Goal: Register for event/course

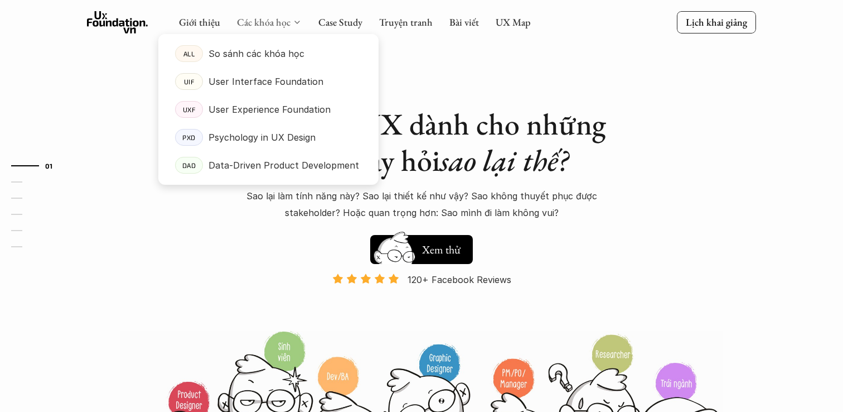
click at [267, 22] on link "Các khóa học" at bounding box center [264, 22] width 54 height 13
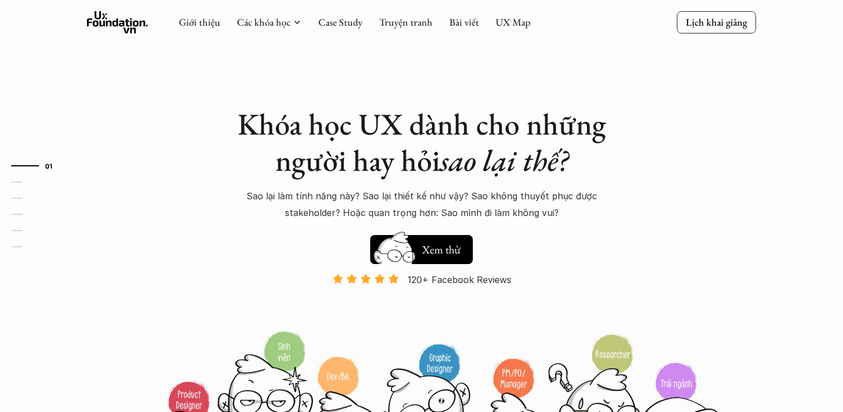
click at [724, 33] on div "Giới thiệu Các khóa học Case Study Truyện tranh Bài viết UX Map Lịch khai giảng" at bounding box center [421, 23] width 843 height 46
click at [723, 28] on p "Lịch khai giảng" at bounding box center [716, 22] width 61 height 13
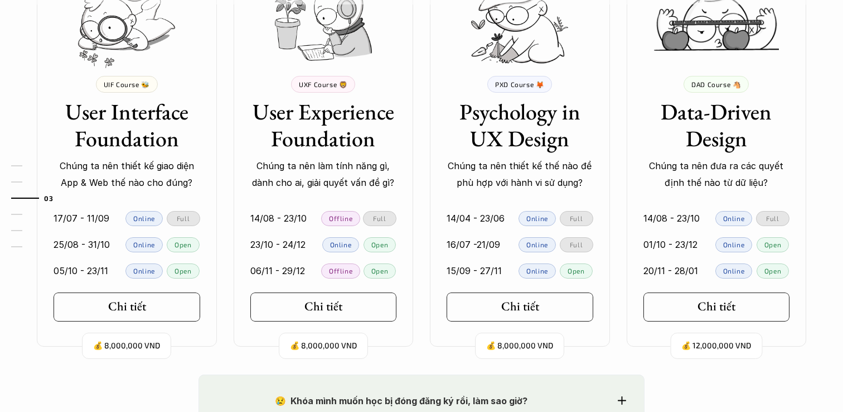
scroll to position [1076, 0]
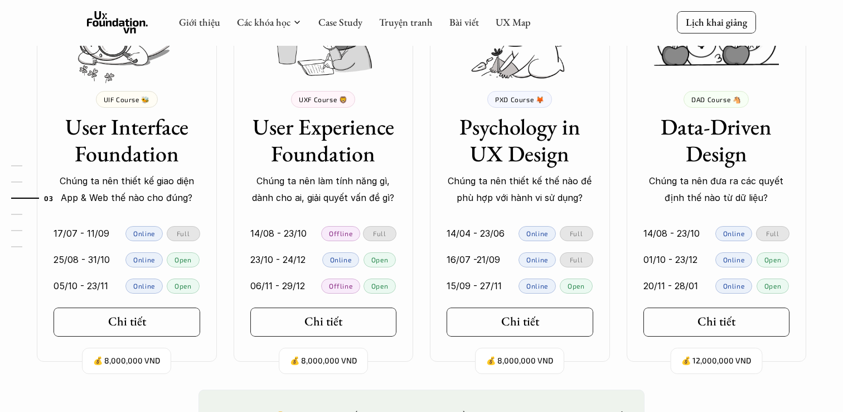
click at [310, 260] on div at bounding box center [313, 259] width 11 height 15
click at [169, 318] on link "Chi tiết" at bounding box center [127, 321] width 147 height 29
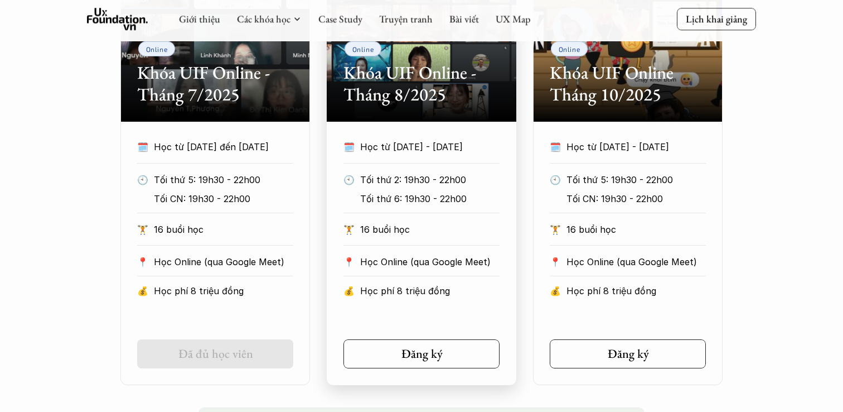
scroll to position [622, 0]
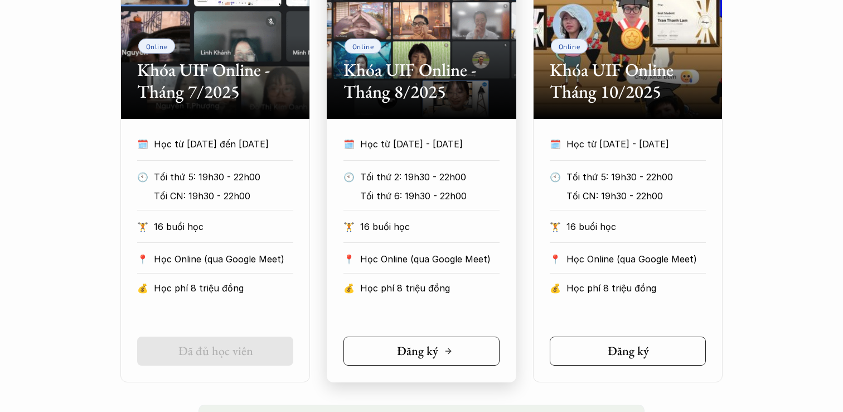
click at [452, 342] on link "Đăng ký" at bounding box center [421, 350] width 156 height 29
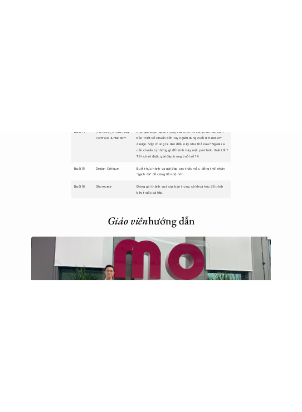
scroll to position [2888, 0]
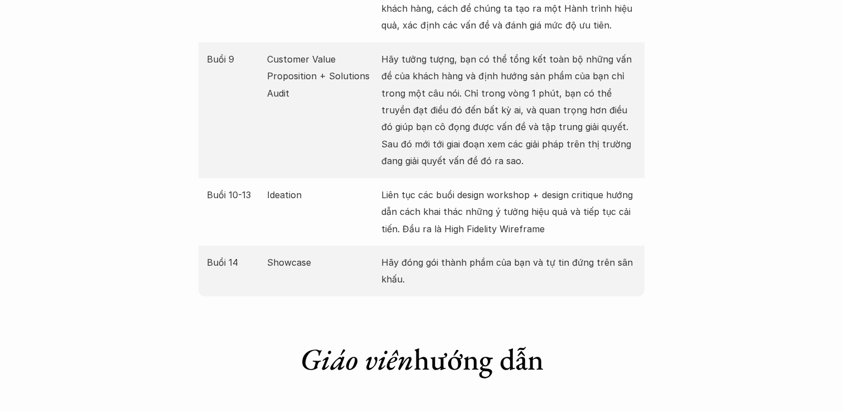
scroll to position [1973, 0]
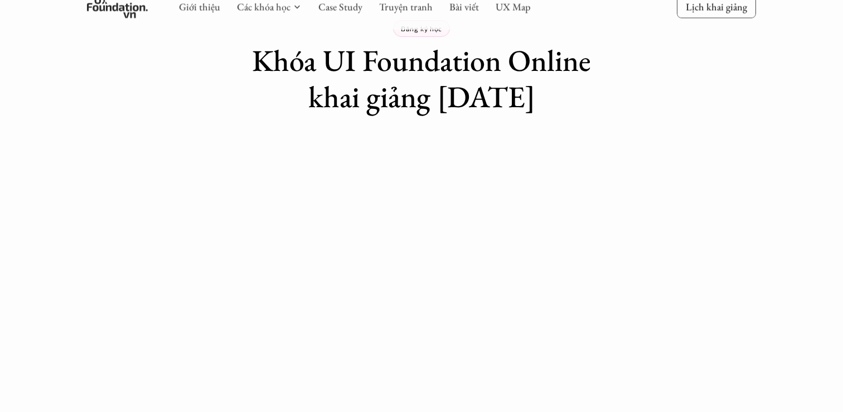
scroll to position [78, 0]
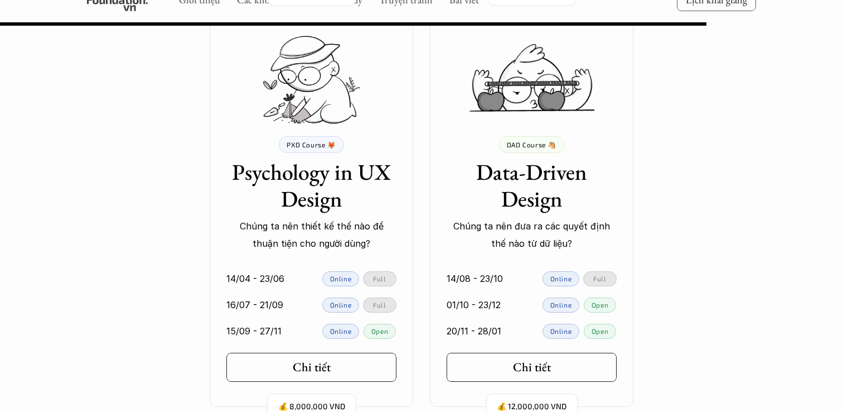
scroll to position [10114, 0]
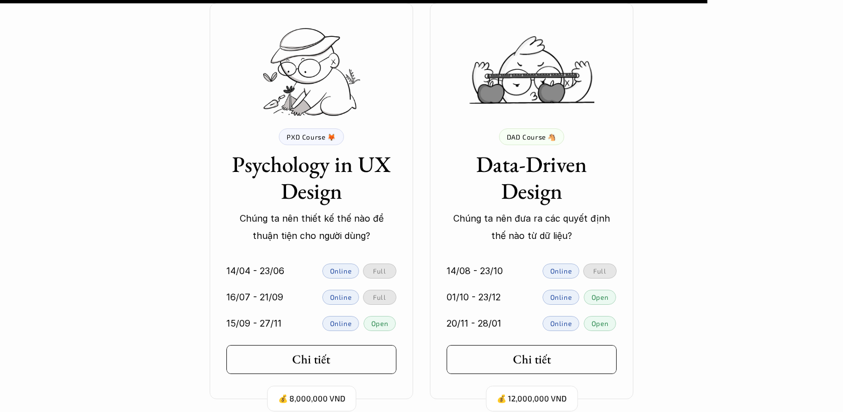
click at [361, 362] on link "Chi tiết" at bounding box center [311, 359] width 170 height 29
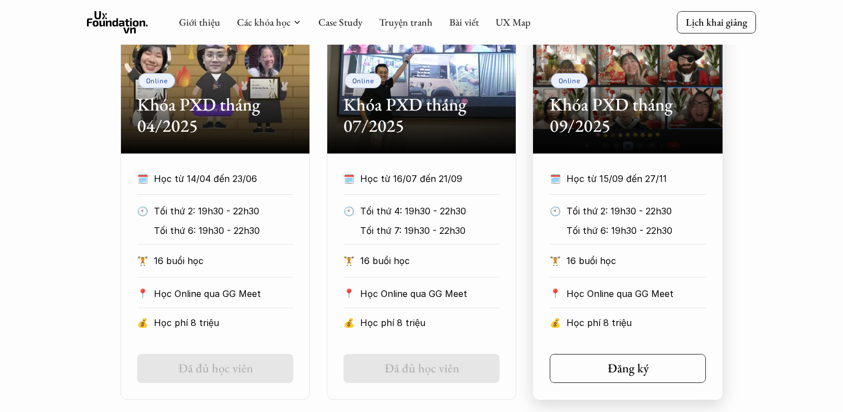
scroll to position [572, 0]
